Goal: Transaction & Acquisition: Obtain resource

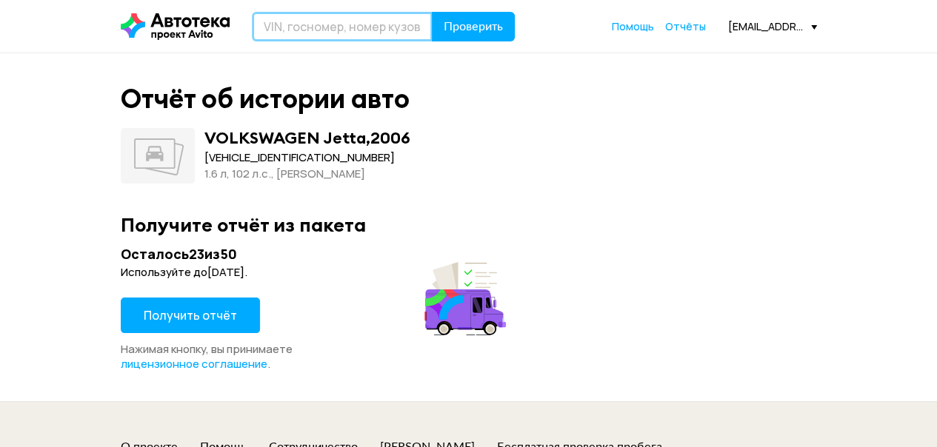
paste input "[VEHICLE_IDENTIFICATION_NUMBER]"
type input "[VEHICLE_IDENTIFICATION_NUMBER]"
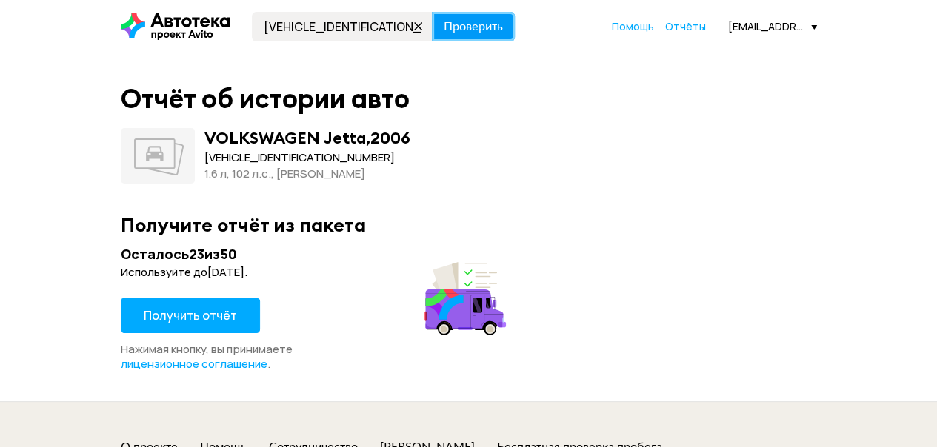
click at [460, 33] on span "Проверить" at bounding box center [473, 27] width 59 height 12
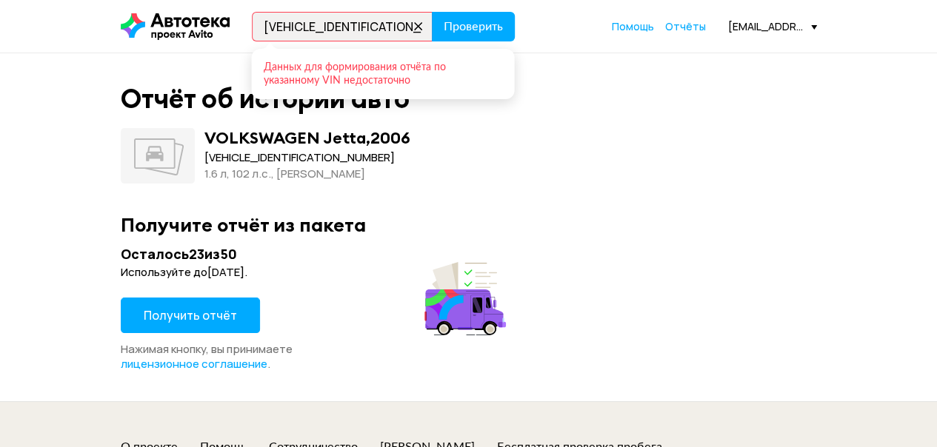
click at [415, 25] on icon at bounding box center [418, 26] width 21 height 21
paste input "[VEHICLE_IDENTIFICATION_NUMBER]"
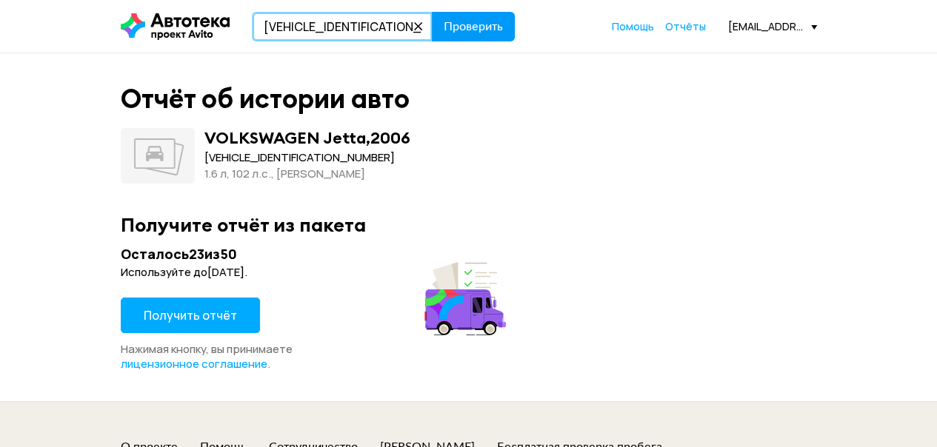
type input "[VEHICLE_IDENTIFICATION_NUMBER]"
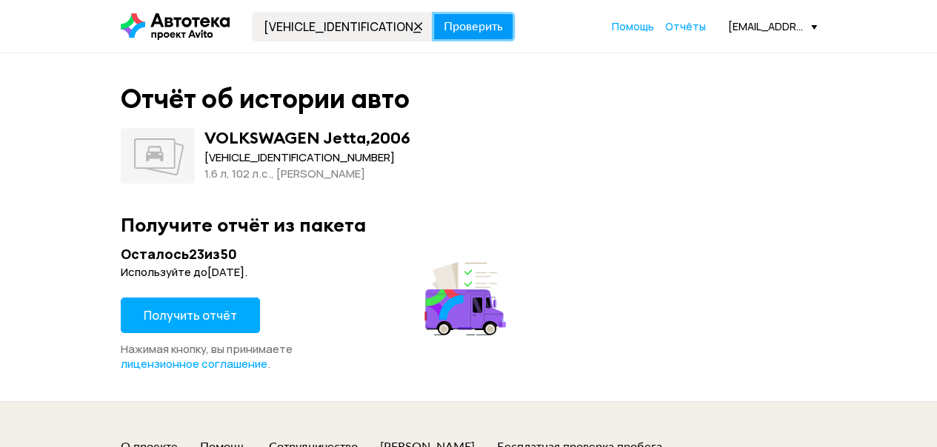
click at [476, 21] on span "Проверить" at bounding box center [473, 27] width 59 height 12
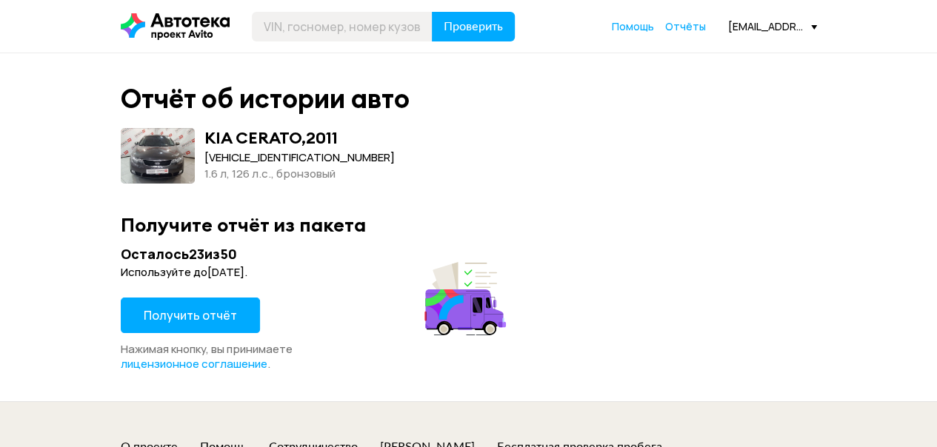
click at [199, 319] on span "Получить отчёт" at bounding box center [190, 315] width 93 height 16
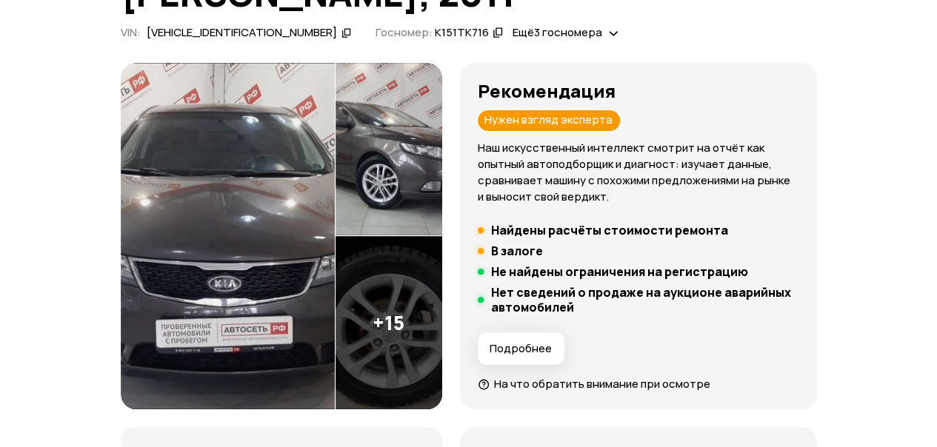
scroll to position [74, 0]
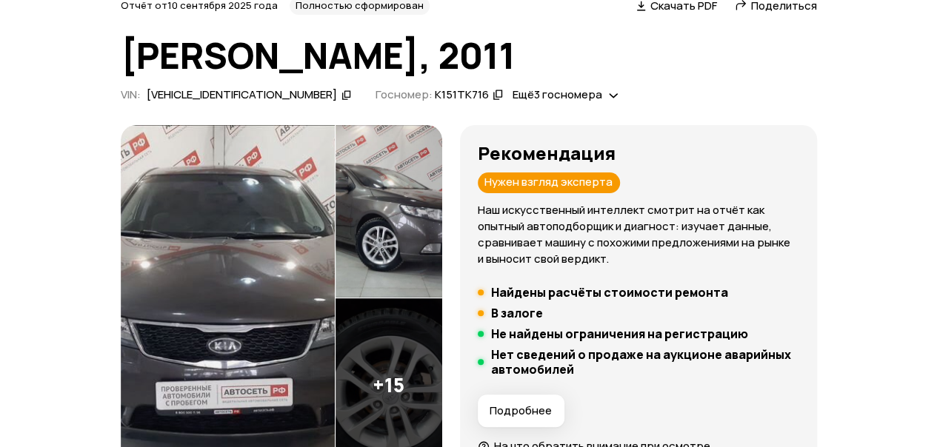
click at [227, 199] on img at bounding box center [228, 298] width 214 height 347
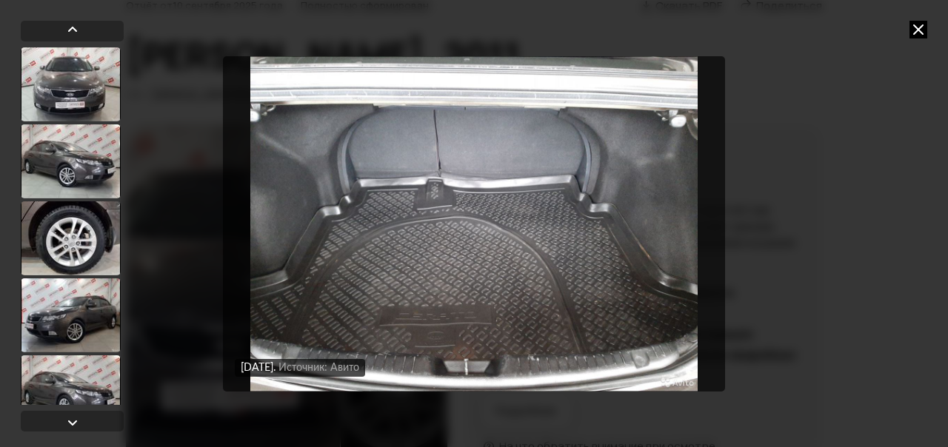
click at [914, 38] on icon at bounding box center [919, 30] width 18 height 18
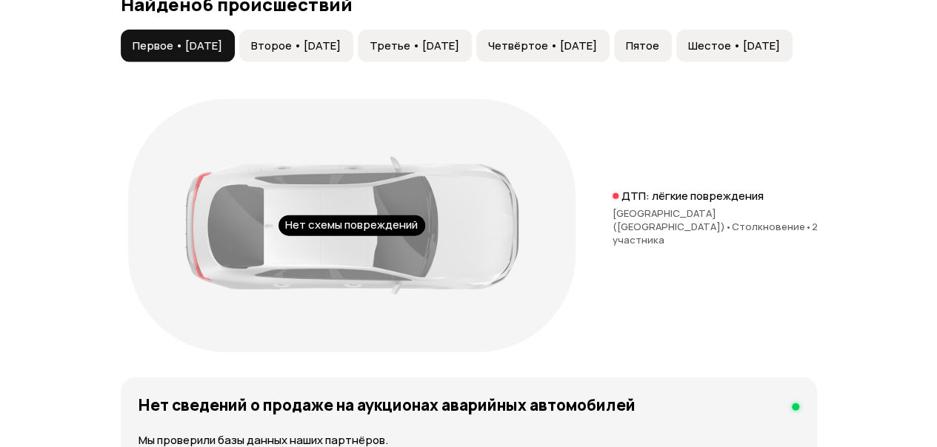
scroll to position [1778, 0]
click at [329, 39] on span "Второе • [DATE]" at bounding box center [296, 46] width 90 height 15
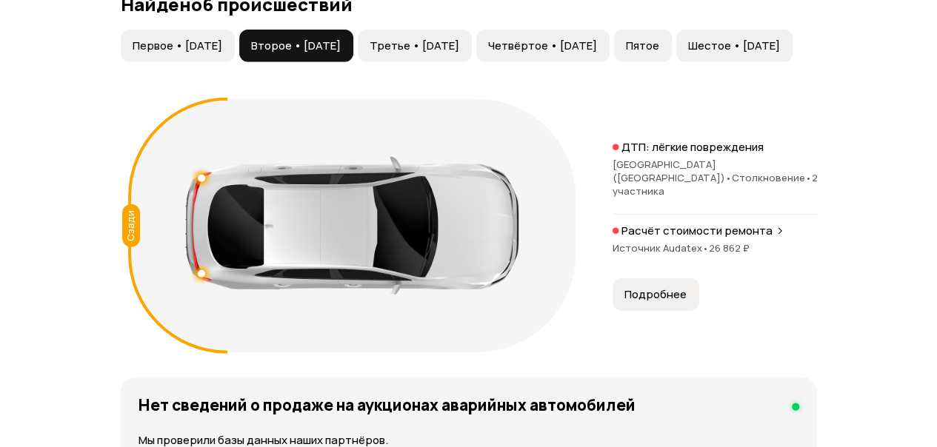
click at [453, 39] on span "Третье • [DATE]" at bounding box center [415, 46] width 90 height 15
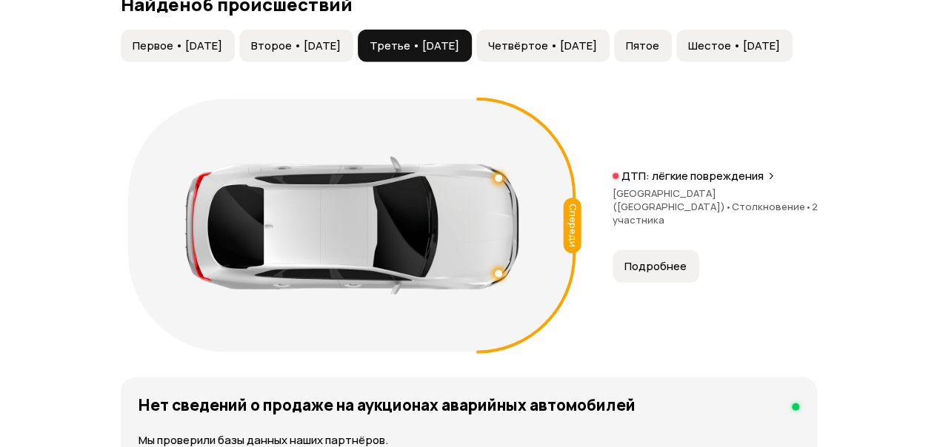
click at [588, 39] on span "Четвёртое • [DATE]" at bounding box center [542, 46] width 109 height 15
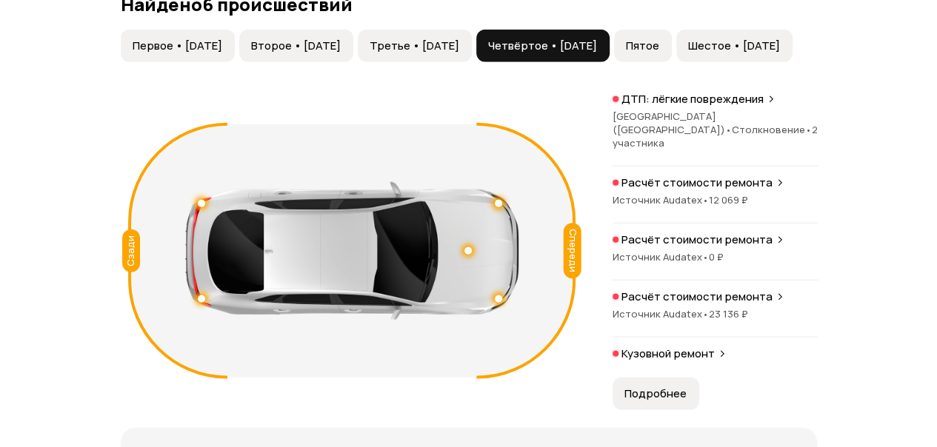
click at [659, 39] on span "Пятое" at bounding box center [642, 46] width 33 height 15
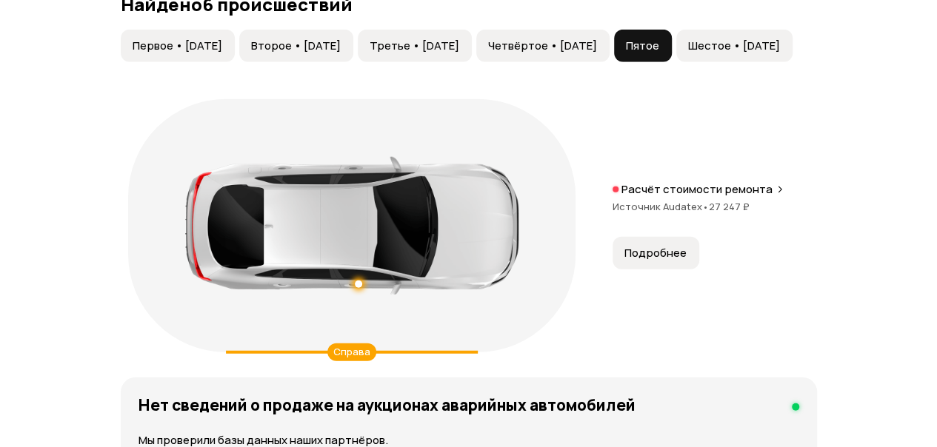
drag, startPoint x: 659, startPoint y: 19, endPoint x: 544, endPoint y: 13, distance: 115.7
click at [544, 30] on div "Первое • [DATE] Второе • [DATE] Третье • [DATE] Четвёртое • [DATE] Пятое Шестое…" at bounding box center [457, 46] width 676 height 33
drag, startPoint x: 544, startPoint y: 24, endPoint x: 569, endPoint y: 49, distance: 34.6
click at [550, 31] on button "Четвёртое • [DATE]" at bounding box center [542, 46] width 133 height 33
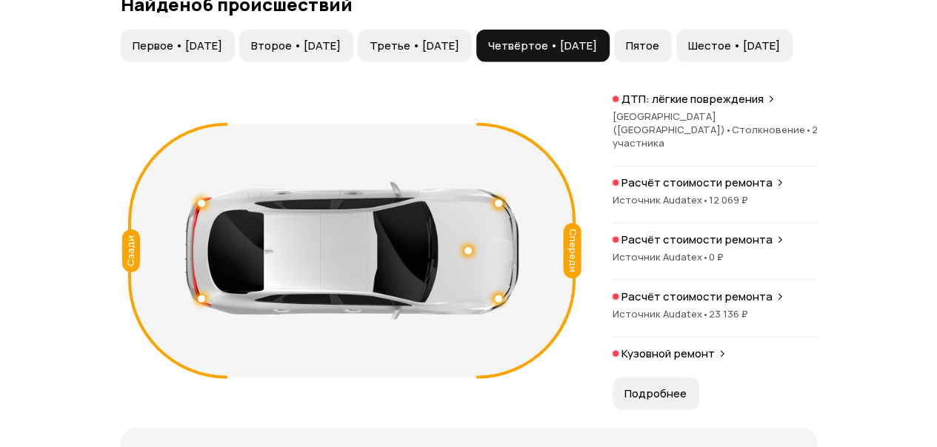
click at [777, 39] on span "Шестое • [DATE]" at bounding box center [734, 46] width 92 height 15
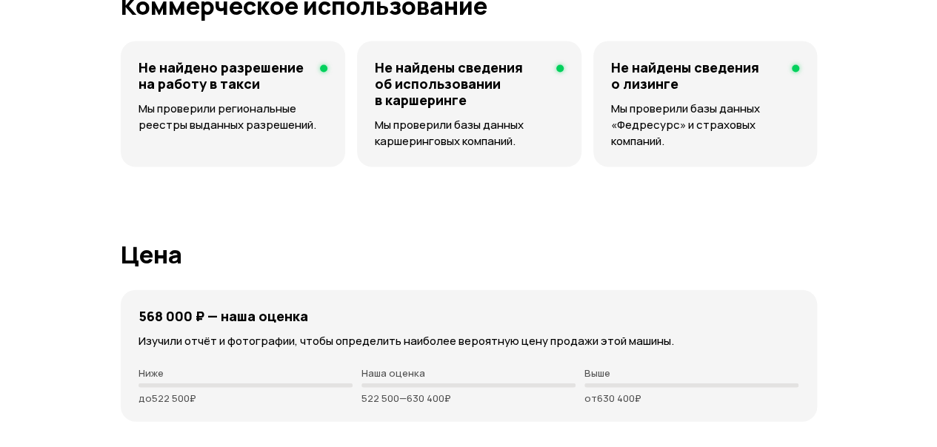
scroll to position [4235, 0]
